Goal: Task Accomplishment & Management: Use online tool/utility

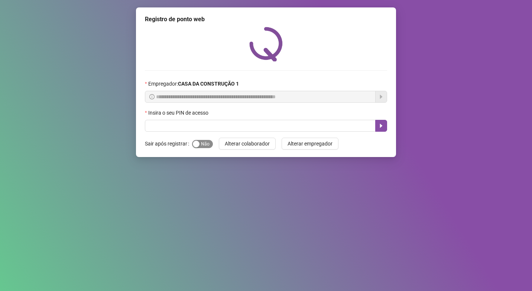
click at [197, 147] on div "button" at bounding box center [196, 144] width 7 height 7
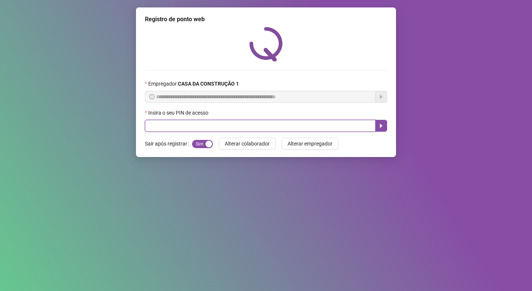
click at [207, 126] on input "text" at bounding box center [260, 126] width 231 height 12
click at [219, 129] on input "text" at bounding box center [260, 126] width 231 height 12
type input "****"
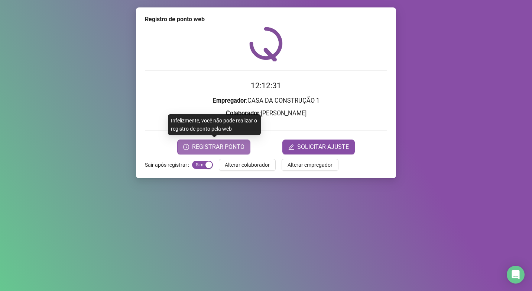
click at [207, 146] on span "REGISTRAR PONTO" at bounding box center [218, 146] width 52 height 9
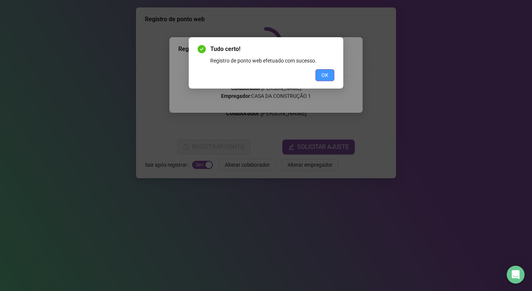
click at [325, 76] on span "OK" at bounding box center [325, 75] width 7 height 8
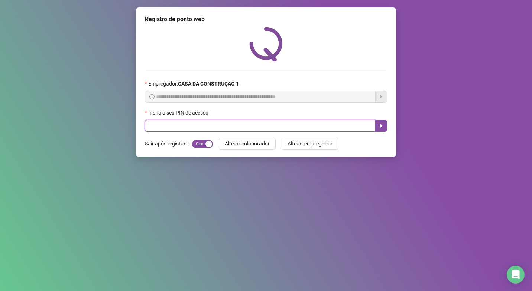
click at [290, 126] on input "text" at bounding box center [260, 126] width 231 height 12
type input "****"
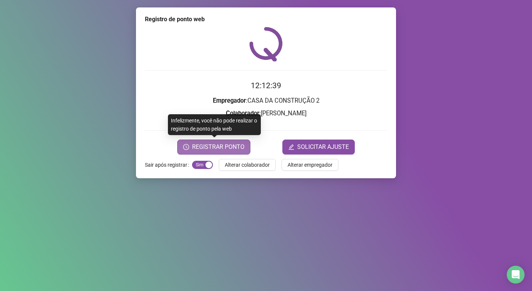
click at [229, 147] on span "REGISTRAR PONTO" at bounding box center [218, 146] width 52 height 9
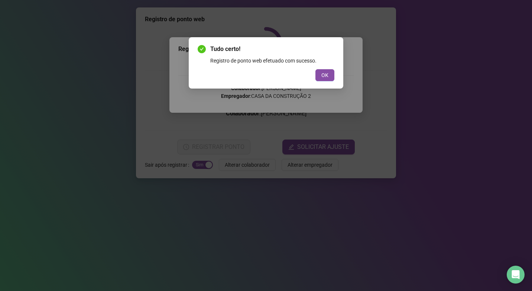
click at [326, 69] on div "Tudo certo! Registro de ponto web efetuado com sucesso. OK" at bounding box center [266, 63] width 137 height 36
click at [326, 72] on span "OK" at bounding box center [325, 75] width 7 height 8
